Goal: Transaction & Acquisition: Purchase product/service

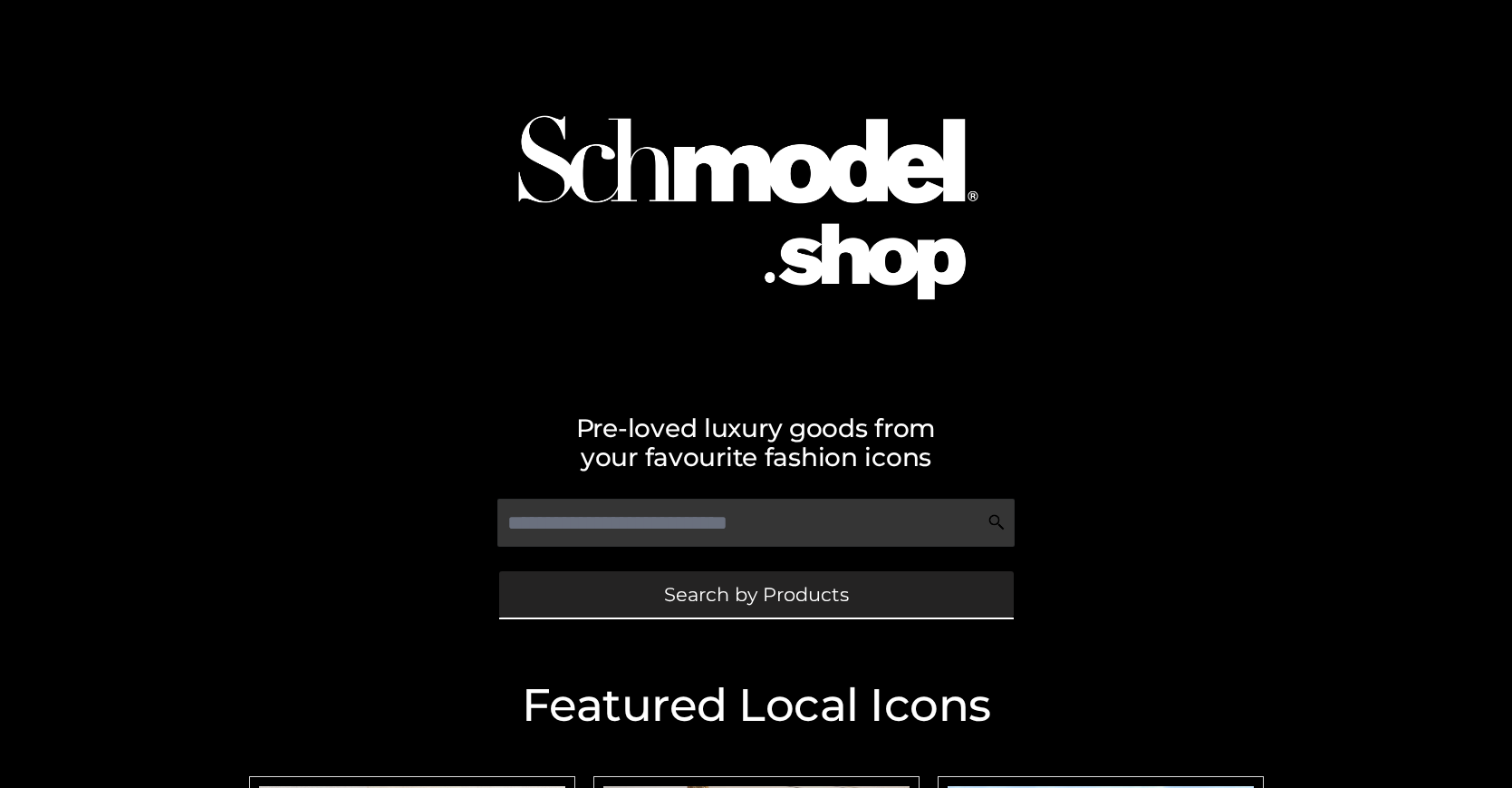
click at [756, 594] on span "Search by Products" at bounding box center [756, 594] width 184 height 19
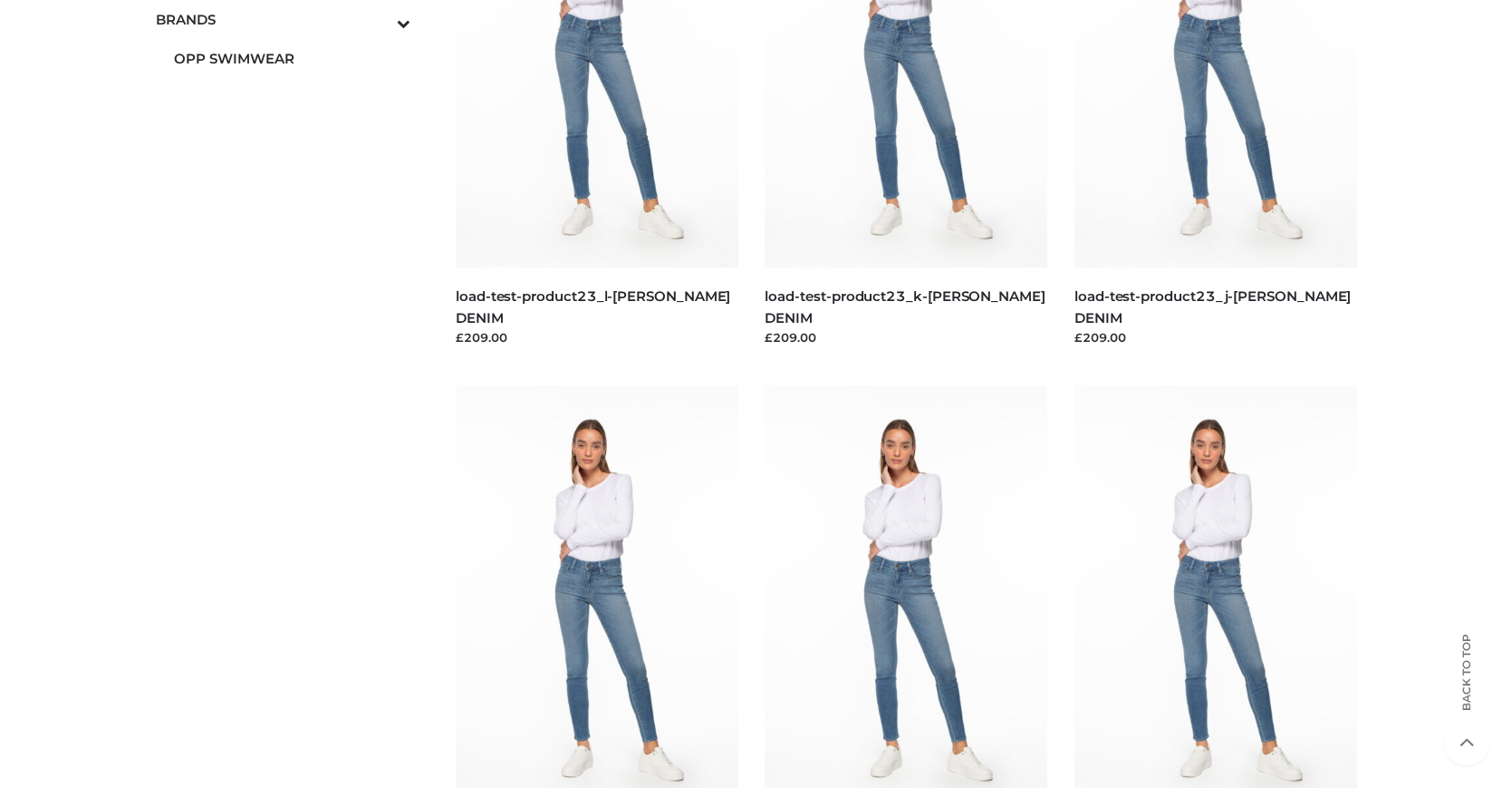
click at [292, 58] on span "OPP SWIMWEAR" at bounding box center [293, 58] width 237 height 21
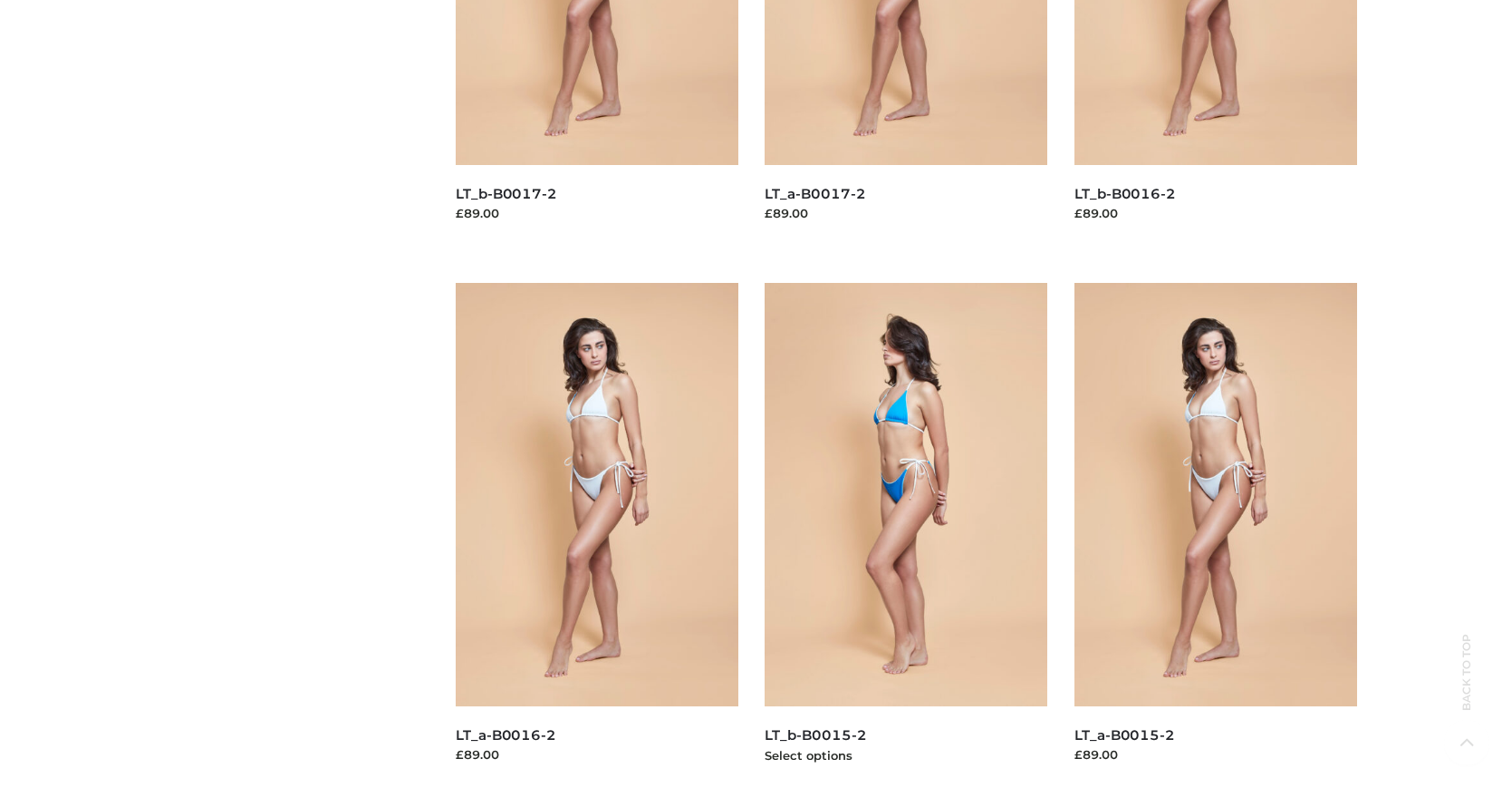
click at [906, 535] on img at bounding box center [906, 494] width 282 height 424
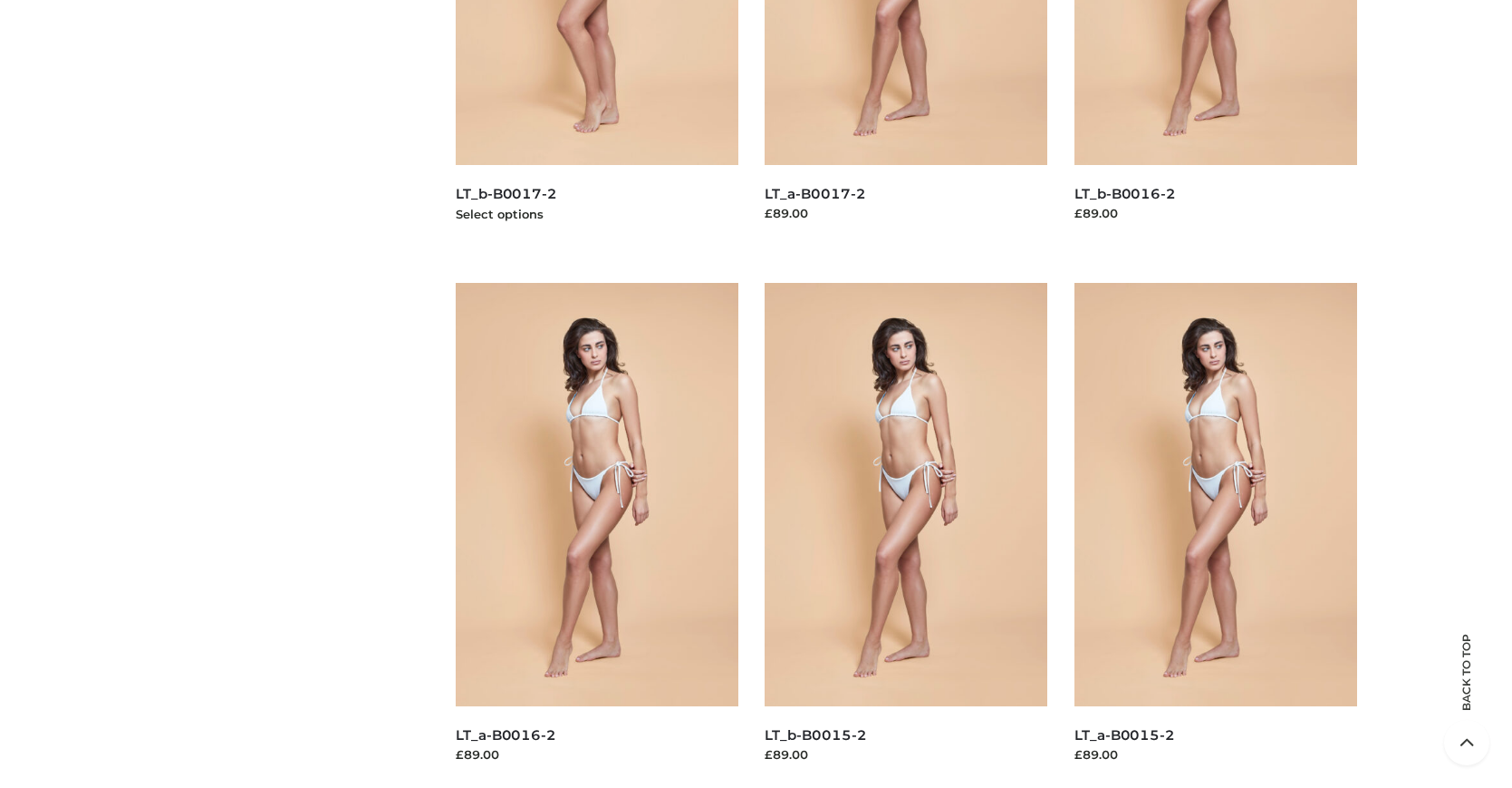
scroll to position [918, 0]
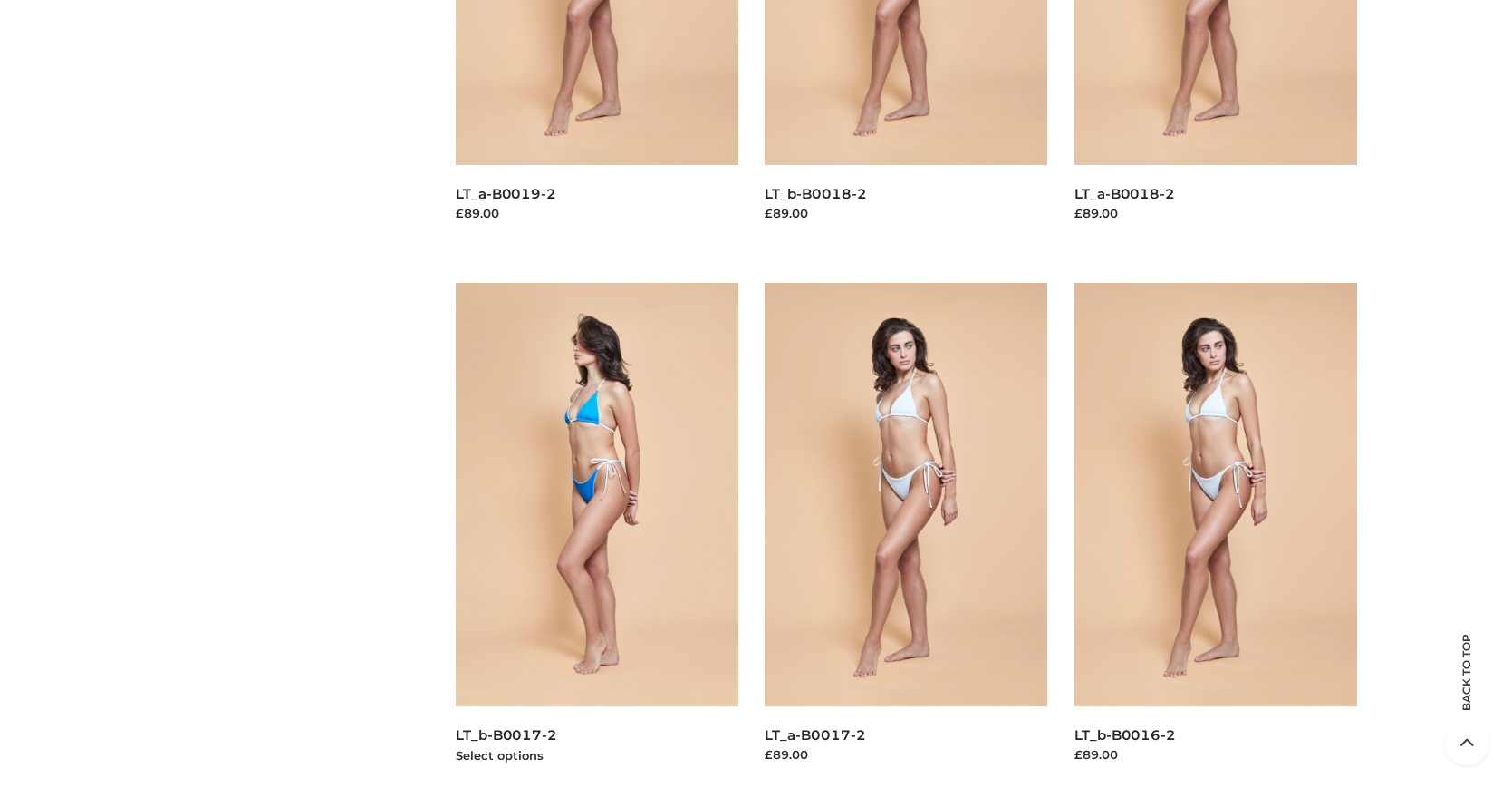
click at [596, 535] on img at bounding box center [597, 494] width 282 height 424
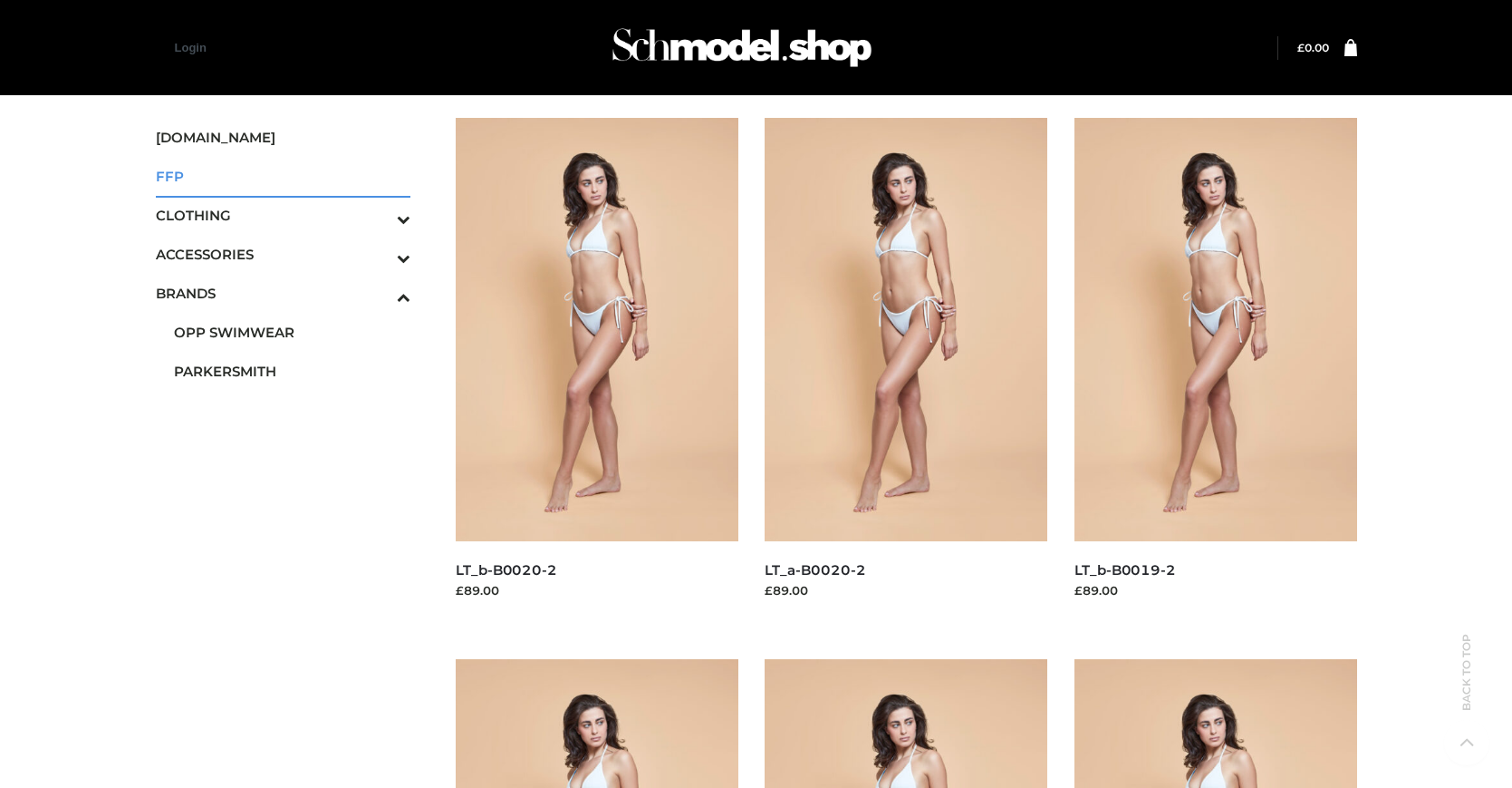
click at [282, 176] on span "FFP" at bounding box center [283, 176] width 255 height 21
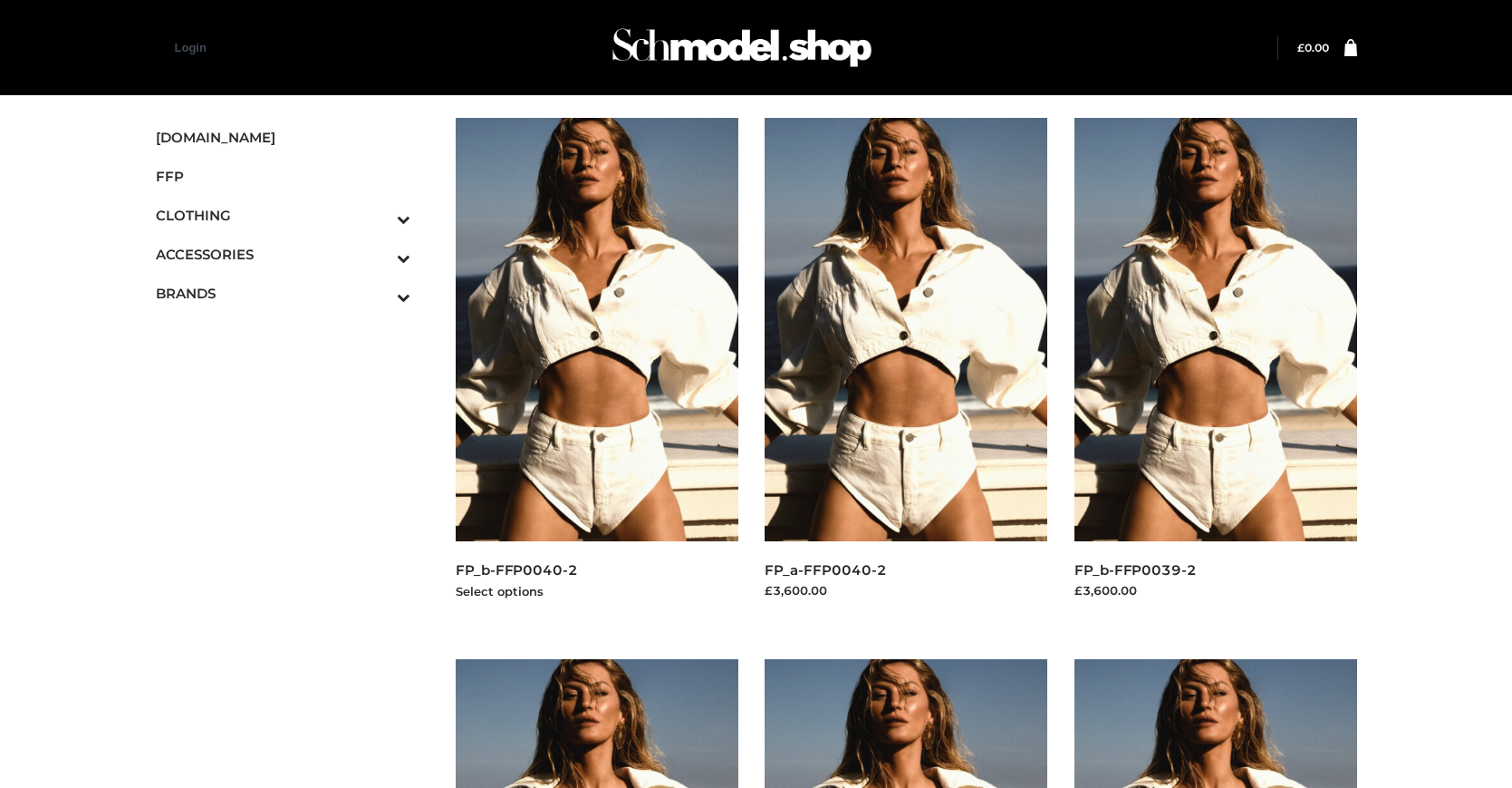
click at [596, 370] on img at bounding box center [597, 330] width 282 height 424
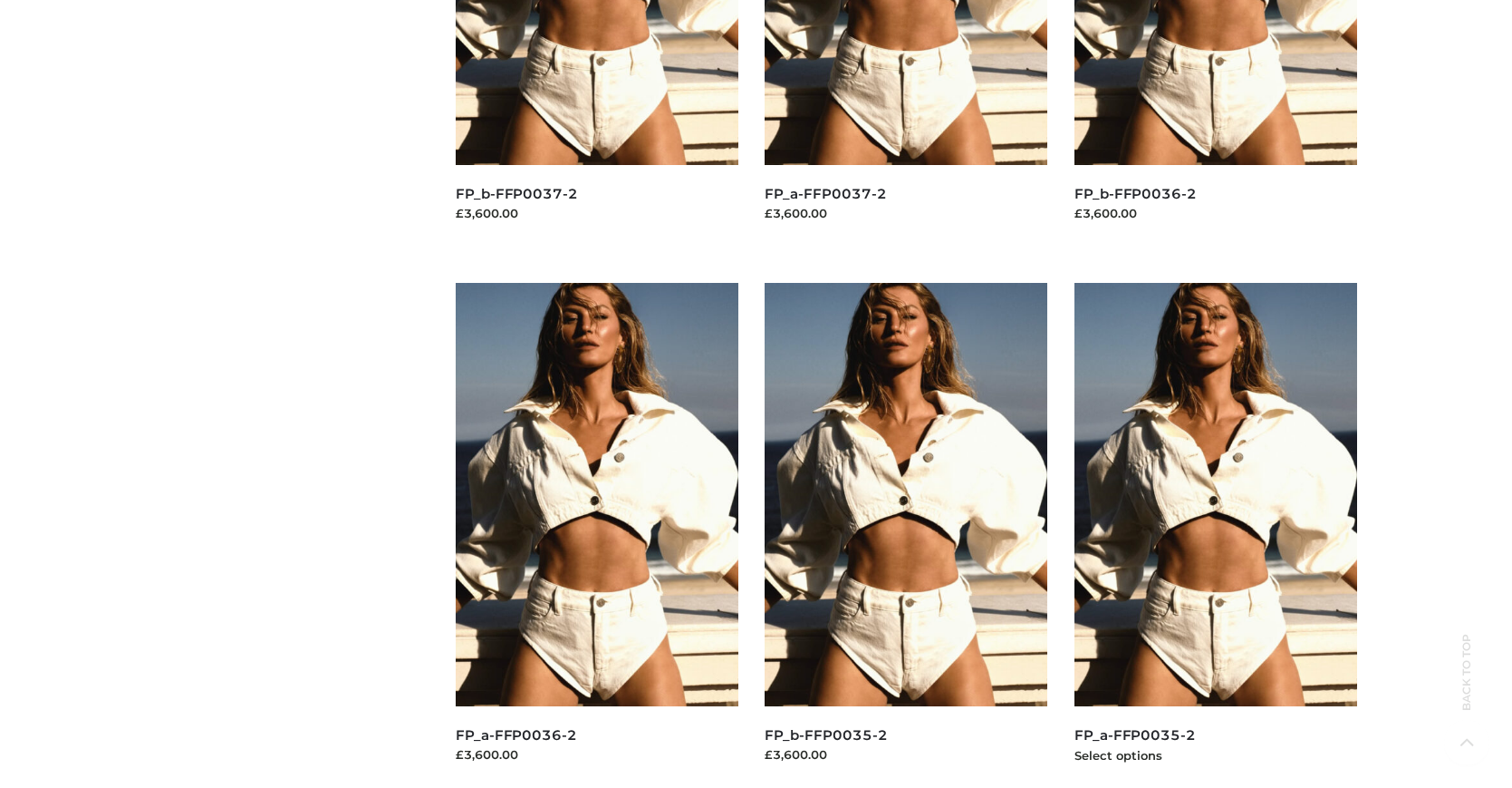
click at [1215, 535] on img at bounding box center [1216, 494] width 282 height 424
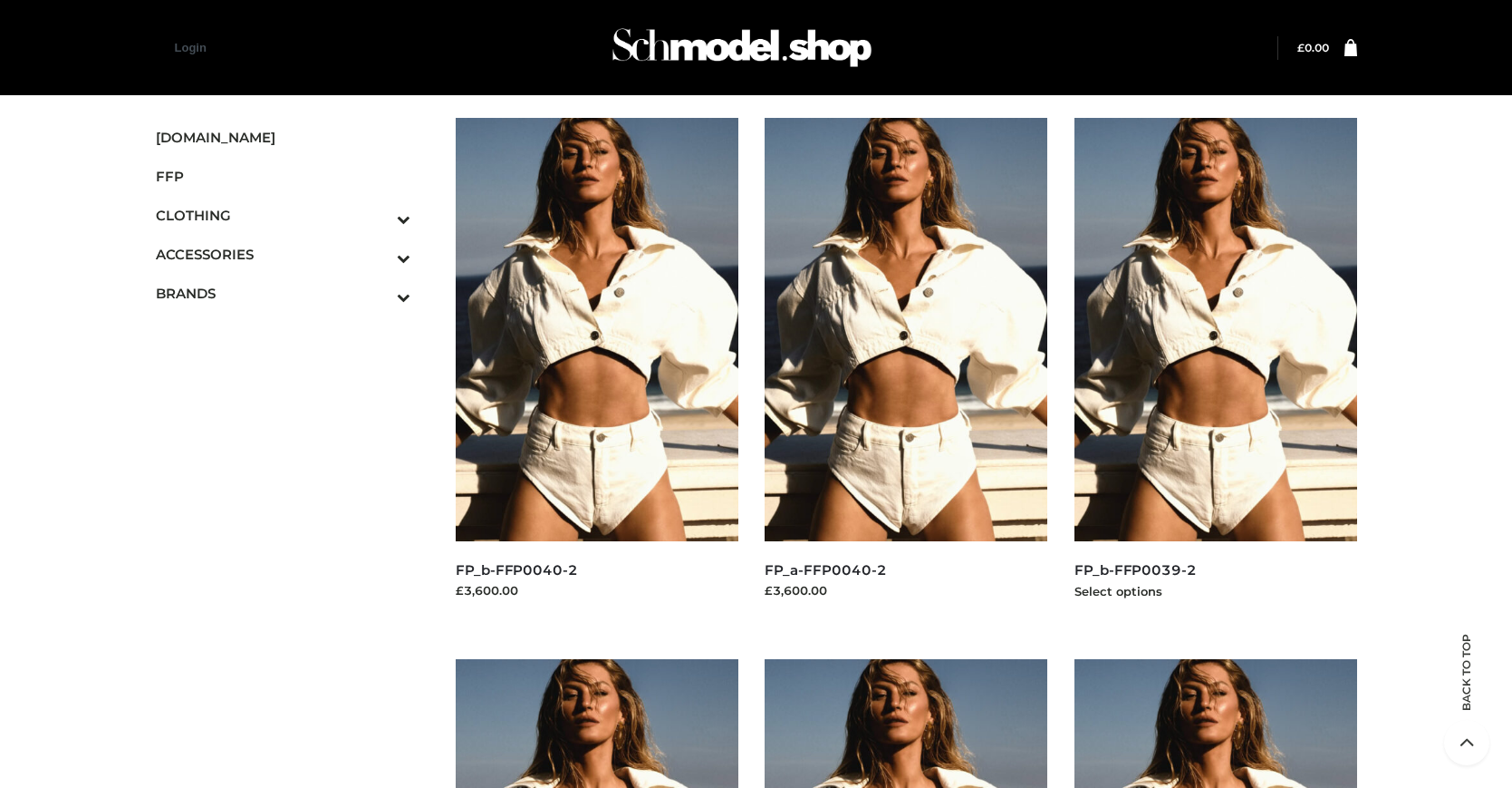
click at [1215, 370] on img at bounding box center [1216, 330] width 282 height 424
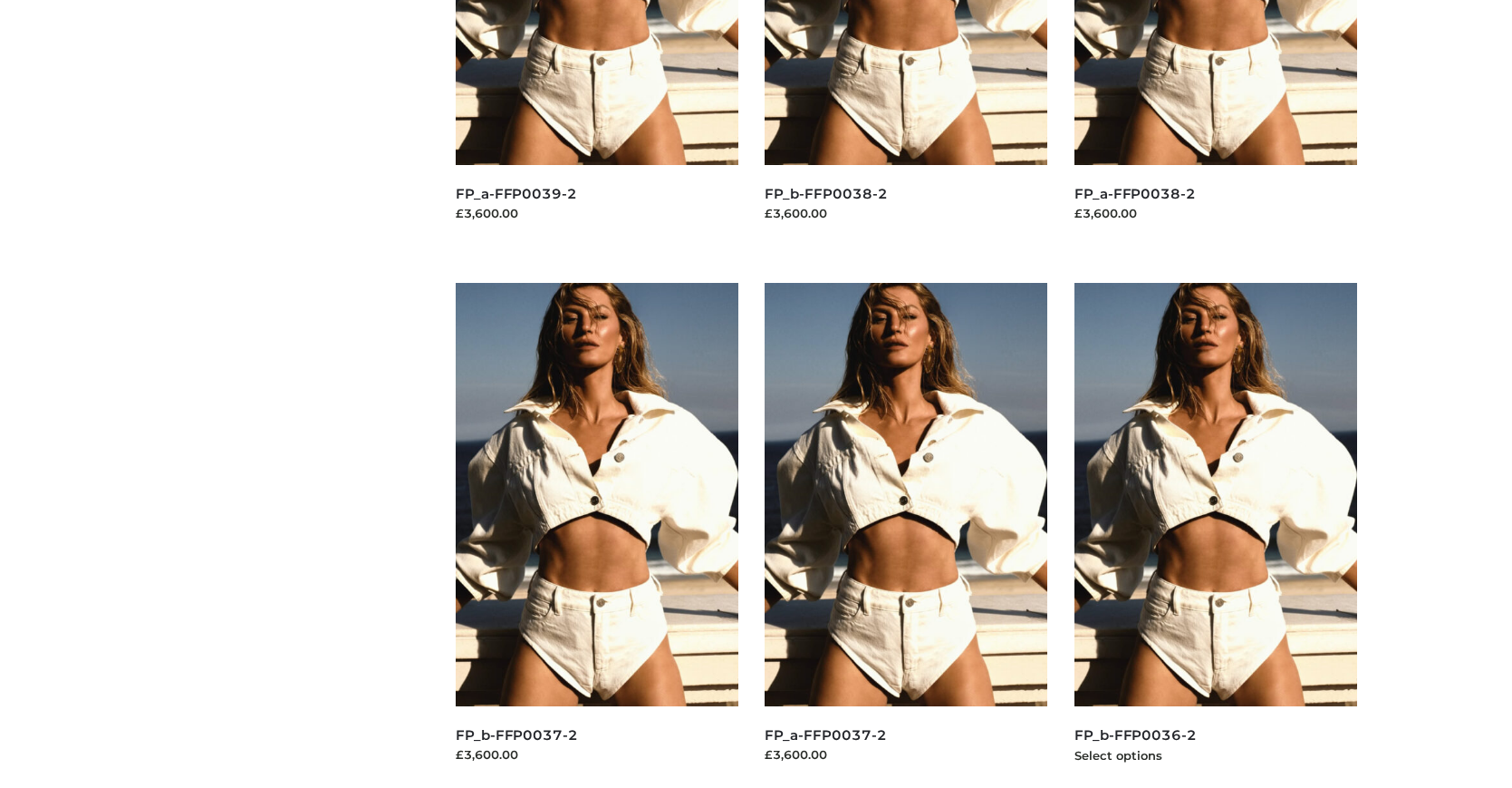
click at [1215, 535] on img at bounding box center [1216, 494] width 282 height 424
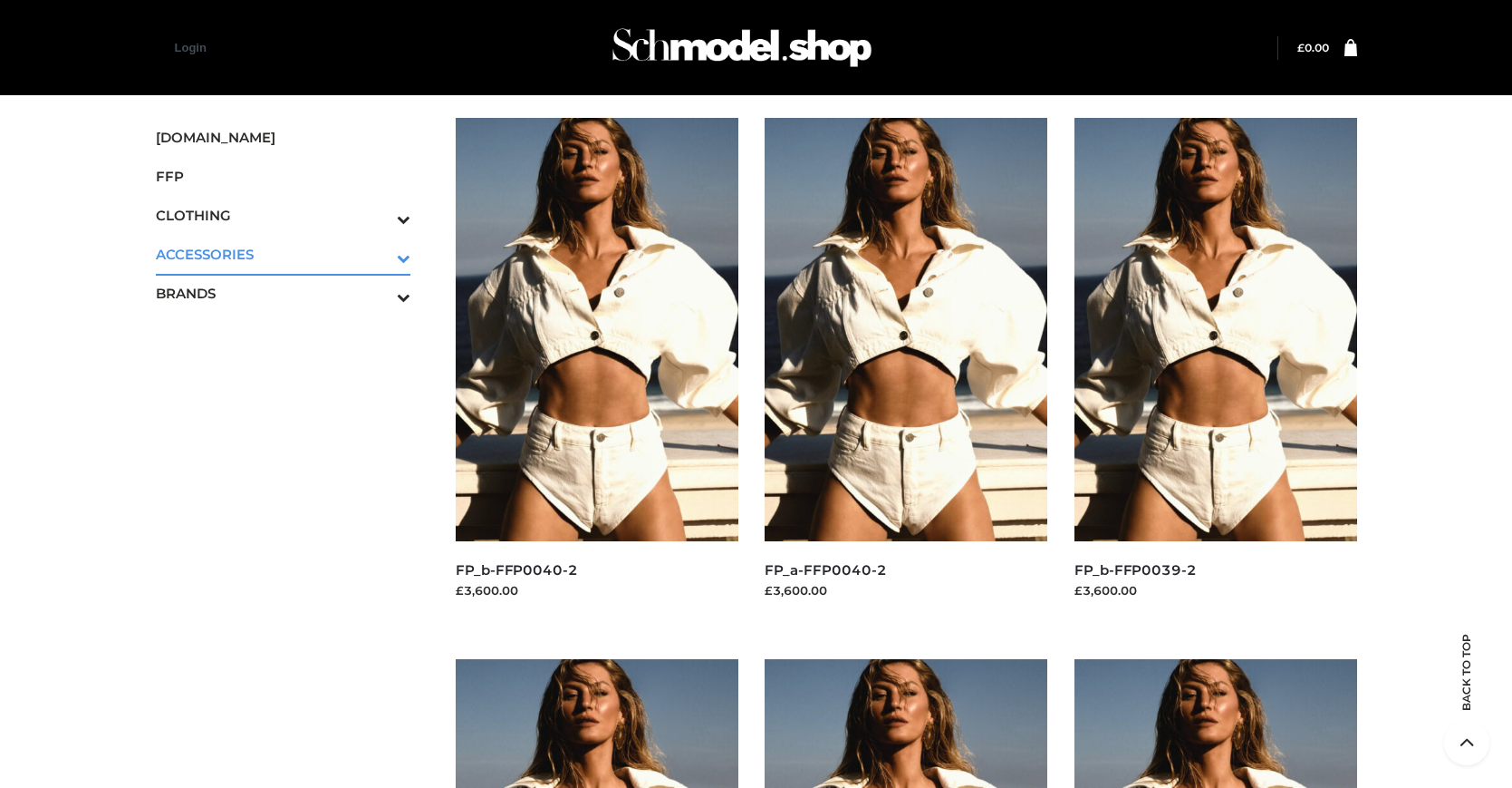
click at [378, 254] on icon "Toggle Submenu" at bounding box center [309, 258] width 203 height 21
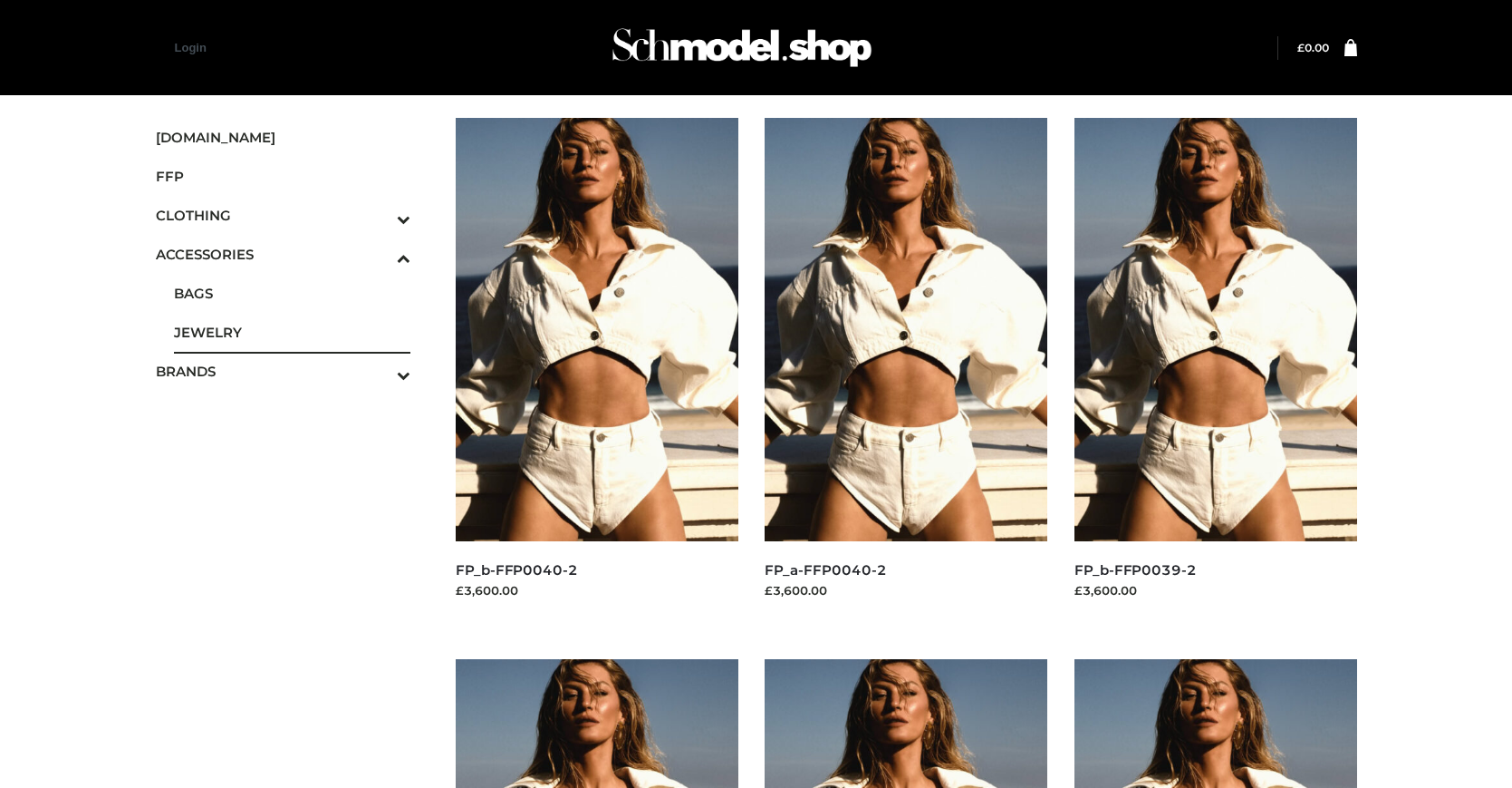
click at [292, 331] on span "JEWELRY" at bounding box center [293, 332] width 237 height 21
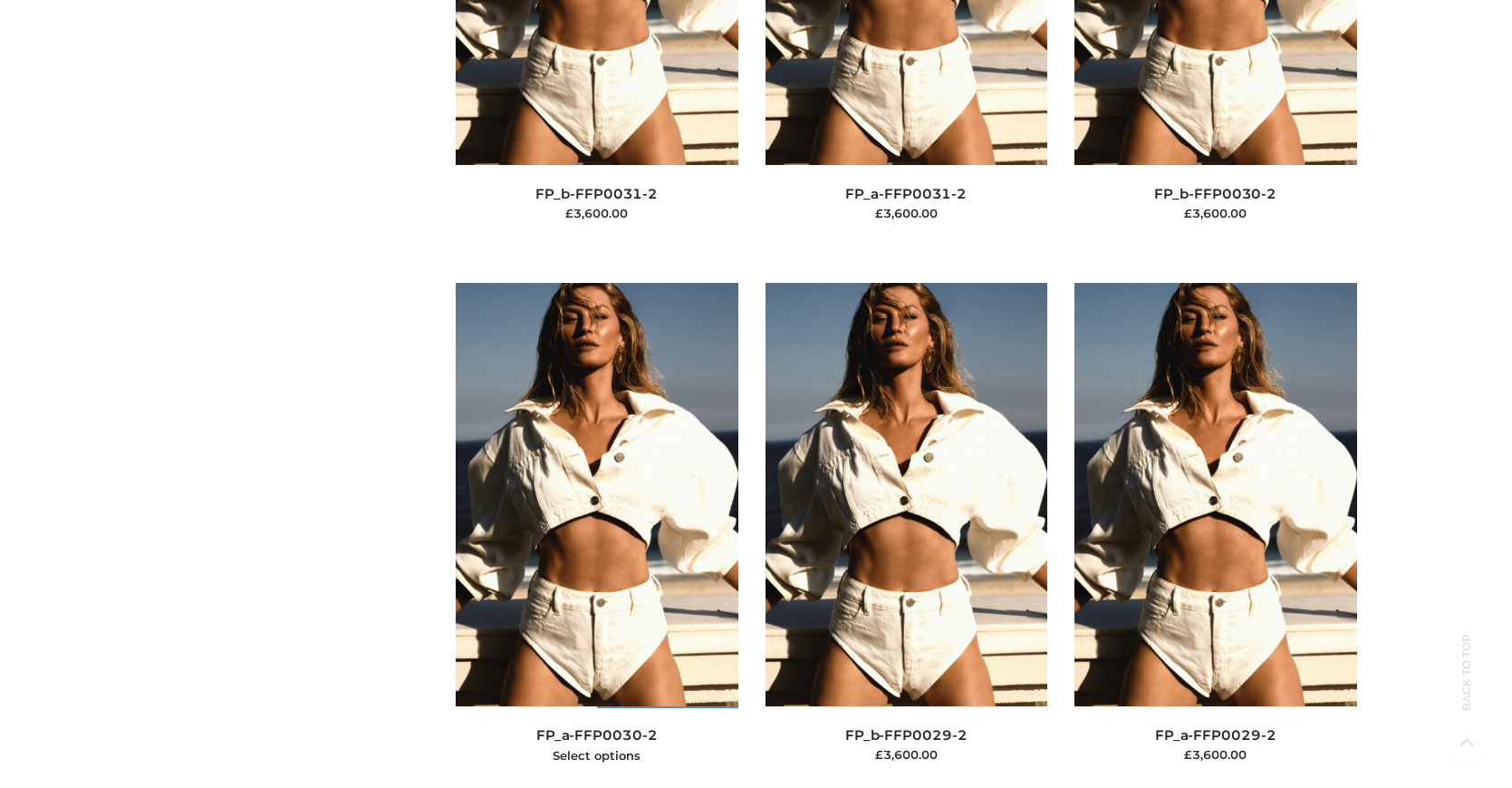
click at [596, 535] on img at bounding box center [597, 494] width 282 height 424
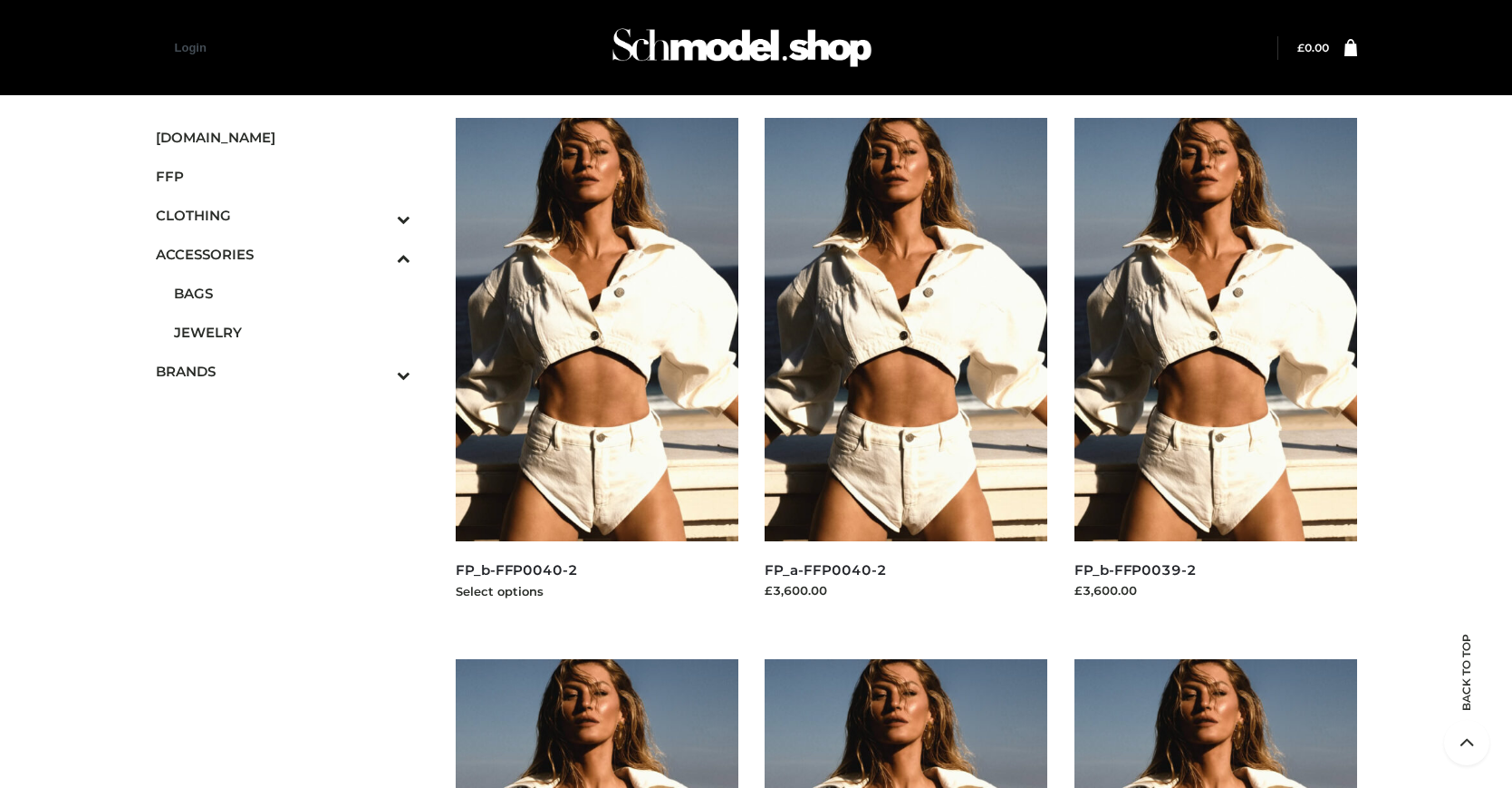
click at [596, 370] on img at bounding box center [597, 330] width 282 height 424
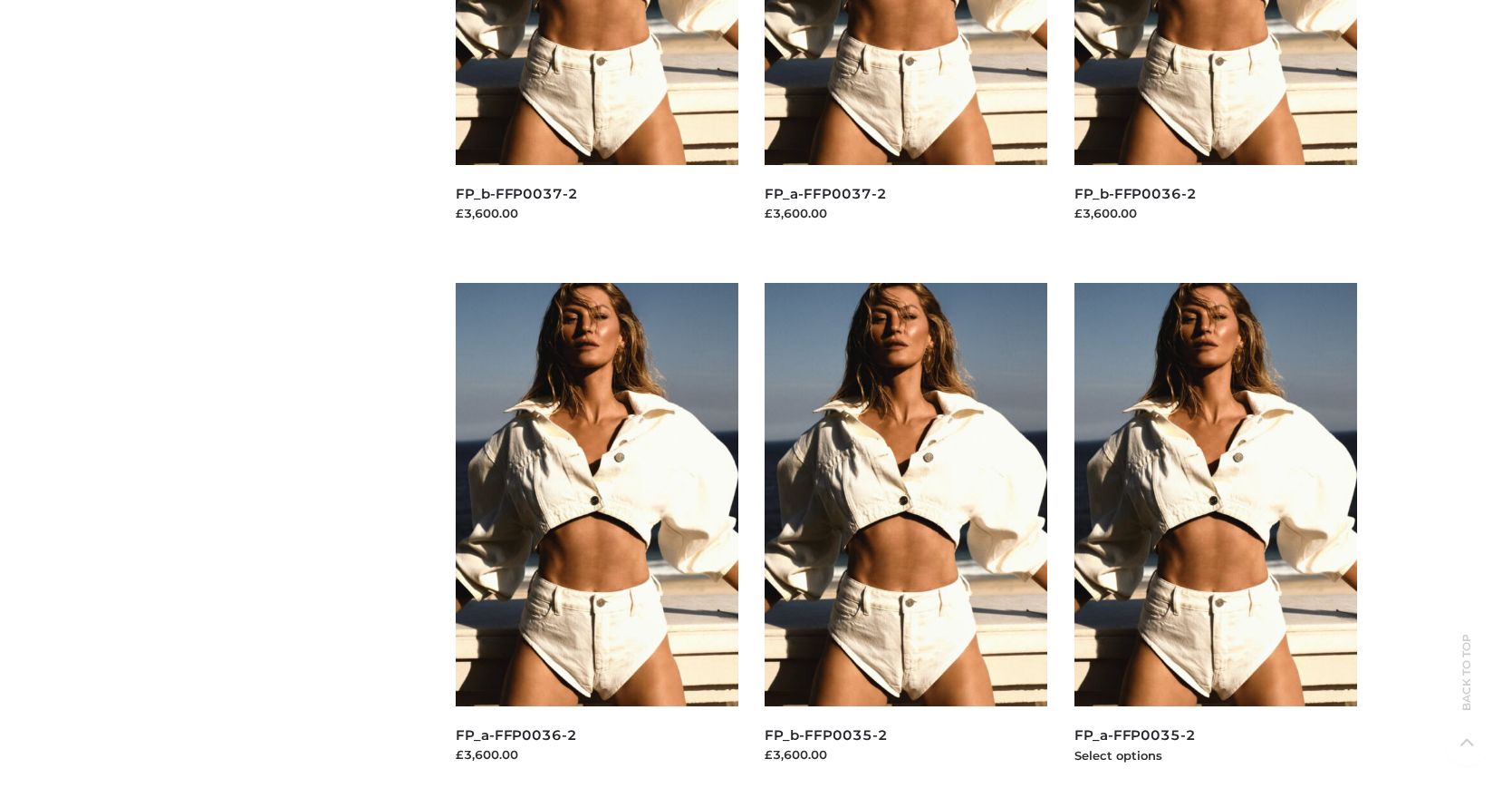
click at [1215, 535] on img at bounding box center [1216, 494] width 282 height 424
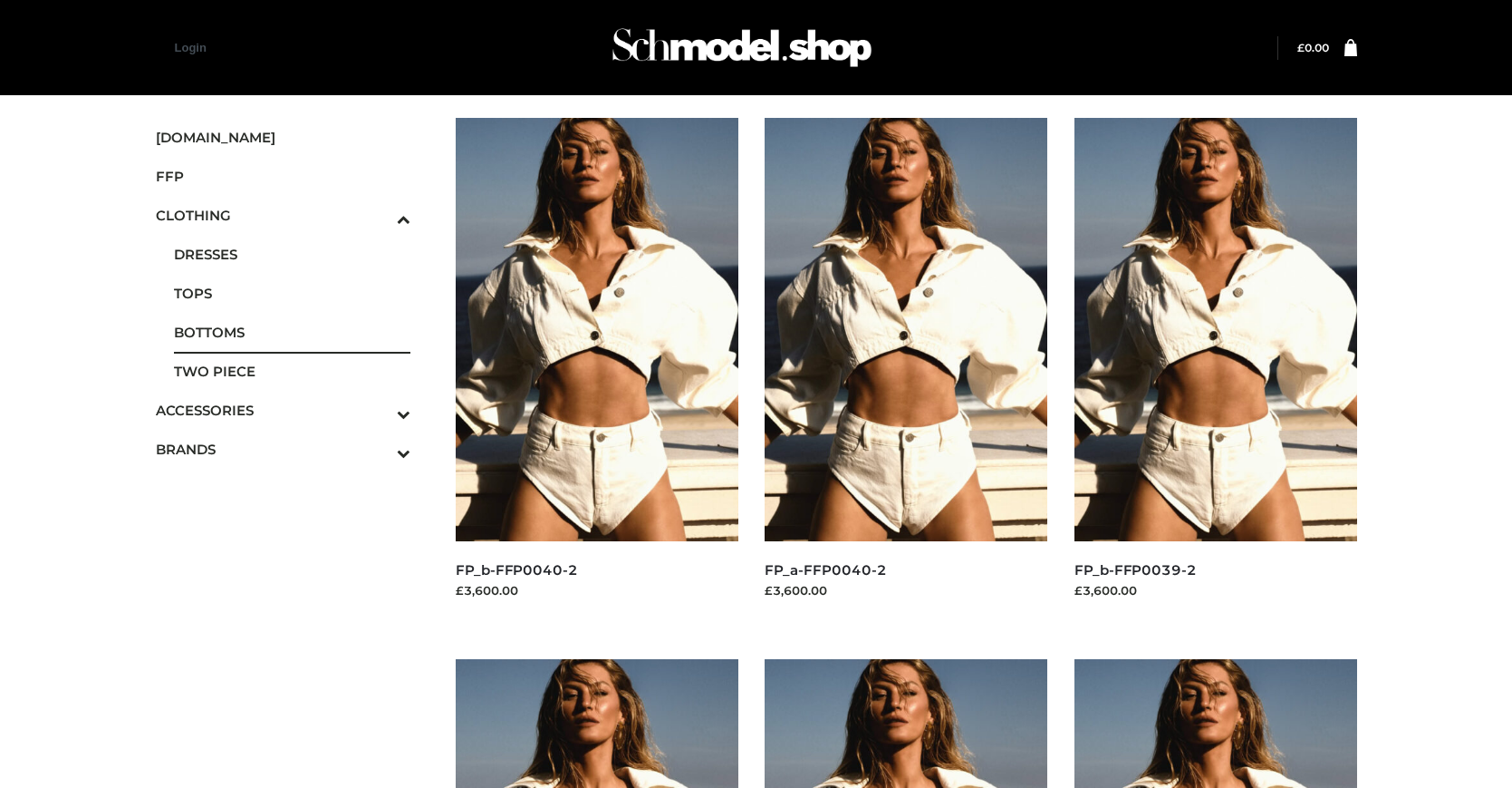
click at [292, 331] on span "BOTTOMS" at bounding box center [293, 332] width 237 height 21
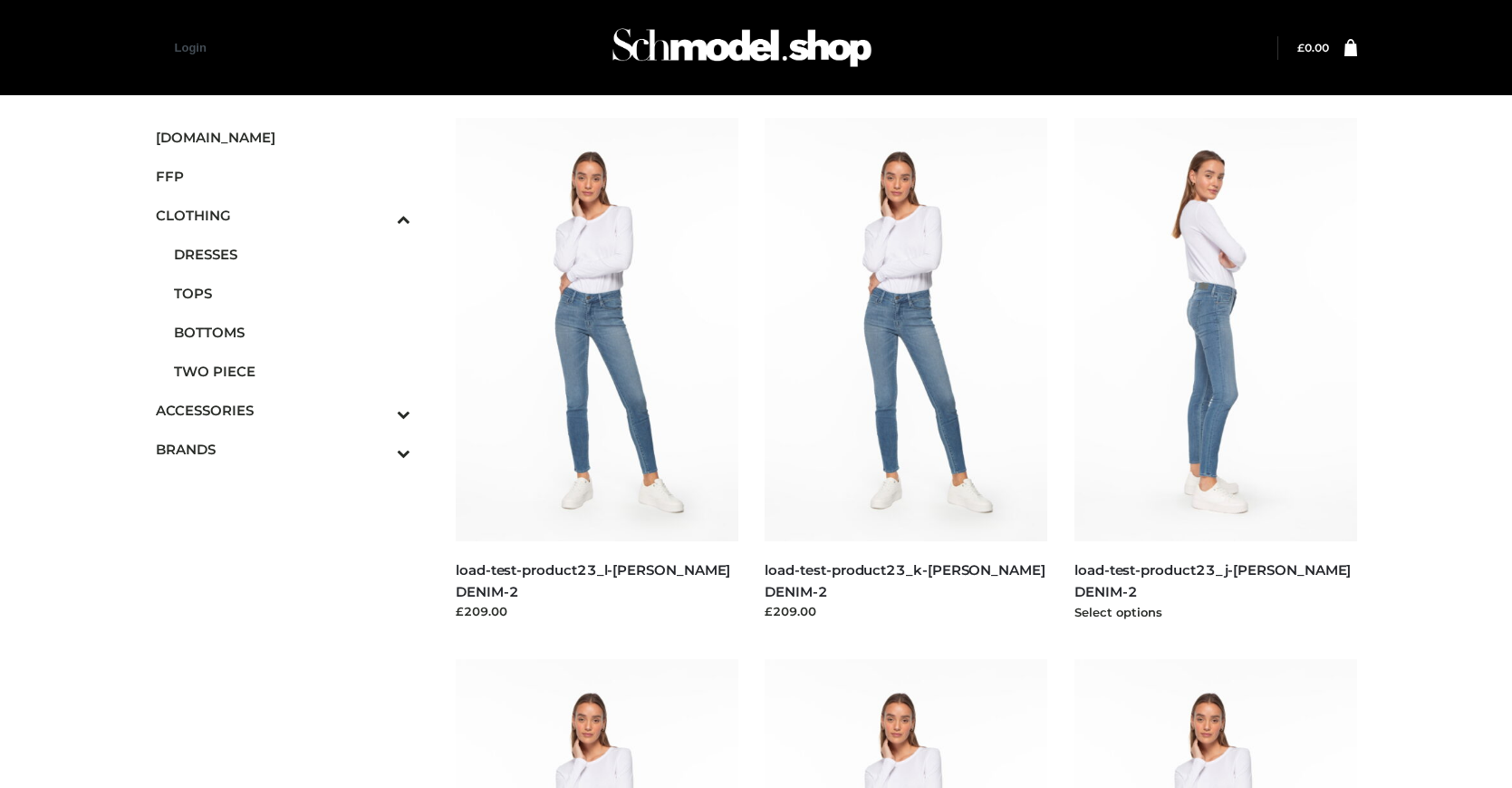
click at [1215, 370] on img at bounding box center [1216, 330] width 282 height 424
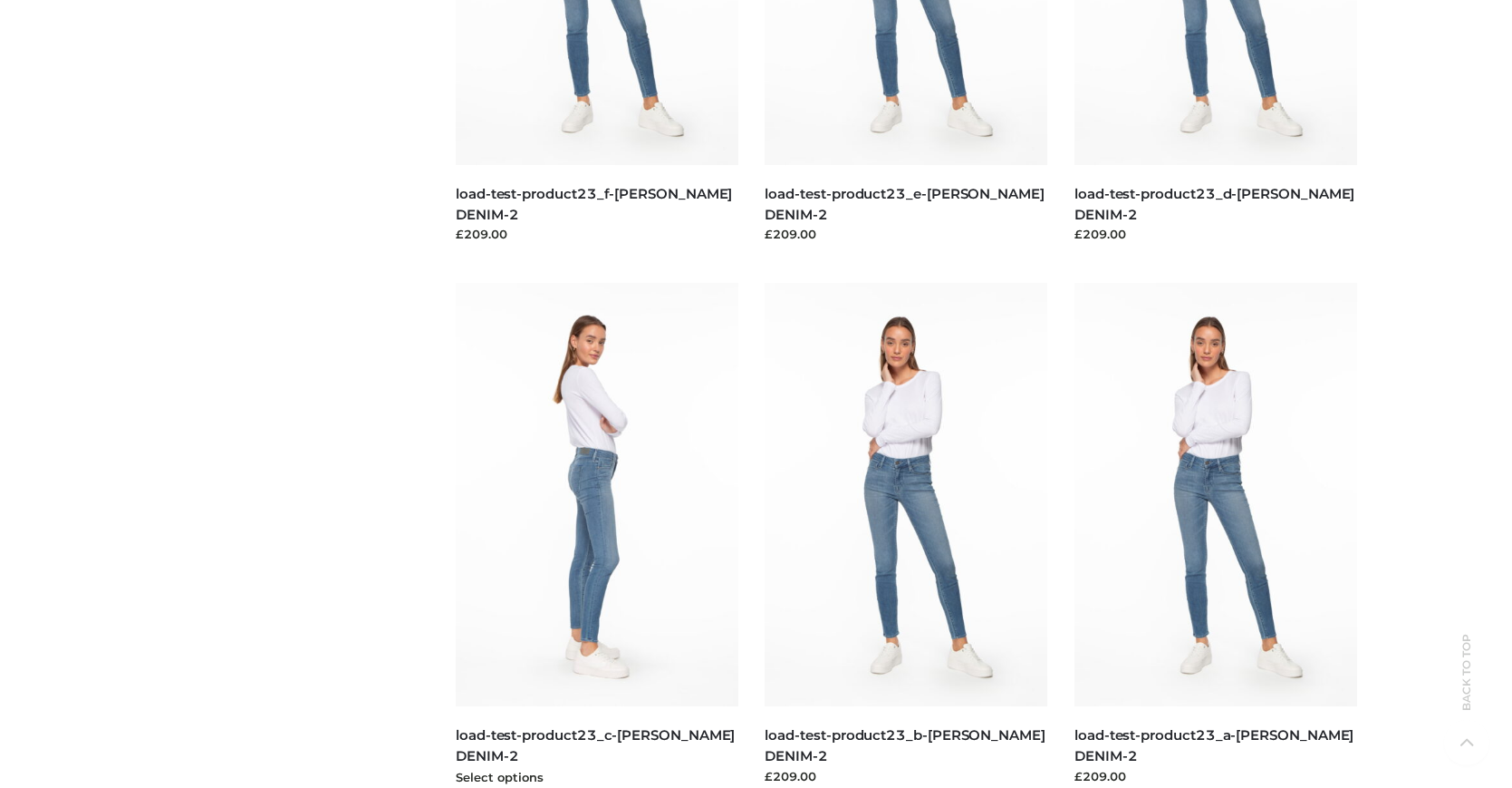
click at [596, 535] on img at bounding box center [597, 494] width 282 height 424
